Goal: Transaction & Acquisition: Purchase product/service

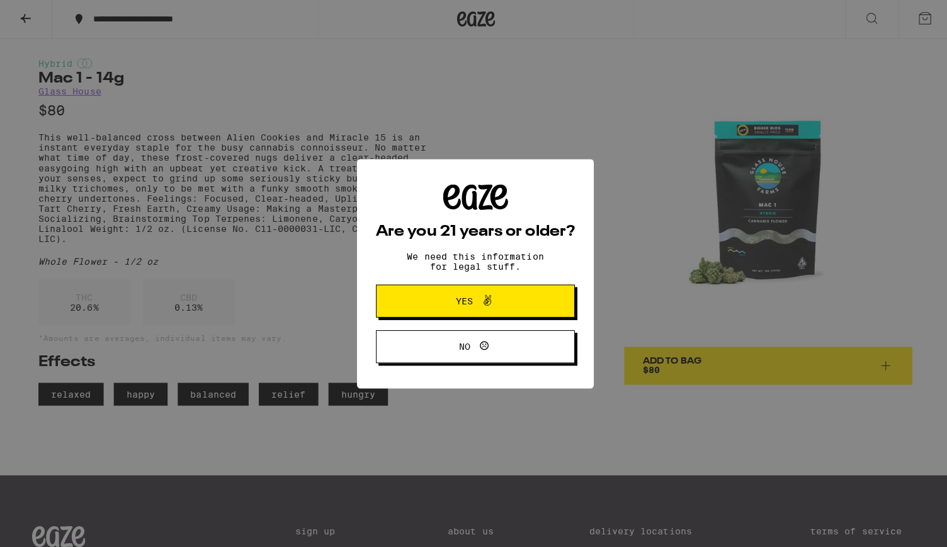
click at [547, 300] on button "Yes" at bounding box center [474, 300] width 198 height 33
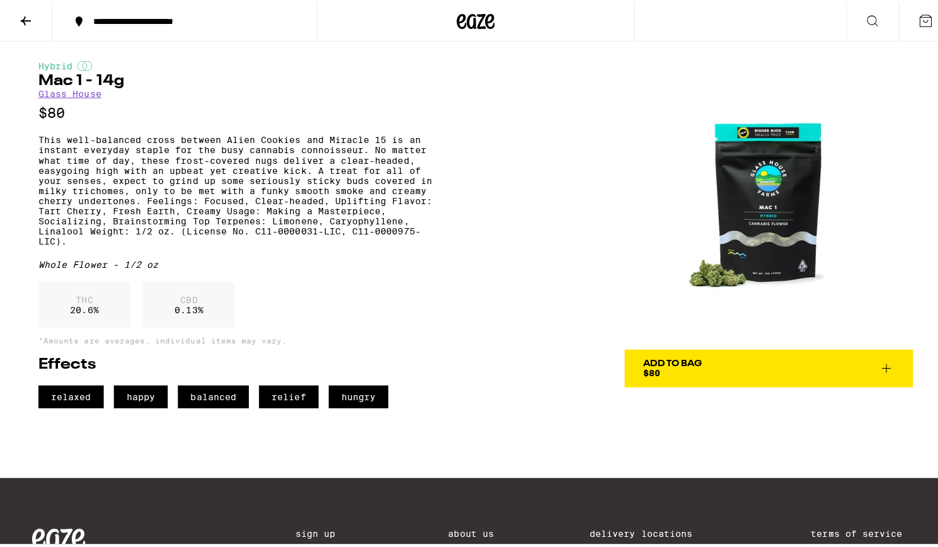
click at [26, 16] on icon at bounding box center [26, 19] width 15 height 15
